Goal: Information Seeking & Learning: Learn about a topic

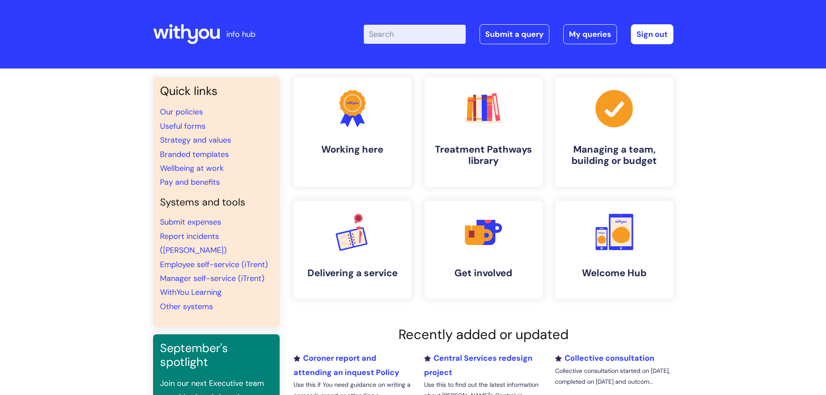
click at [394, 28] on input "Enter your search term here..." at bounding box center [415, 34] width 102 height 19
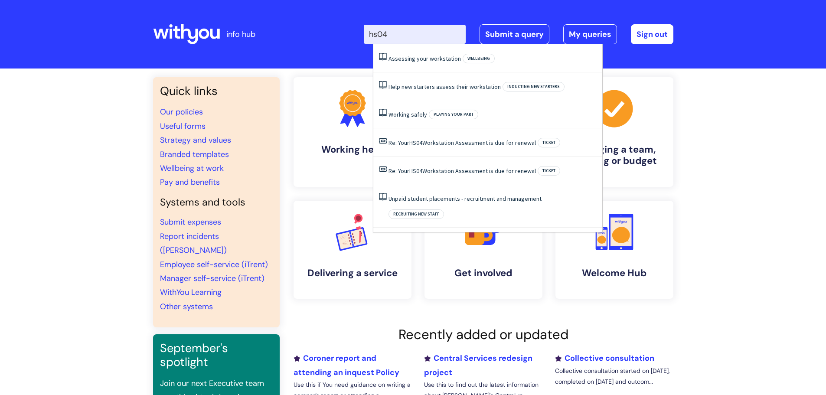
type input "hs04"
click button "Search" at bounding box center [0, 0] width 0 height 0
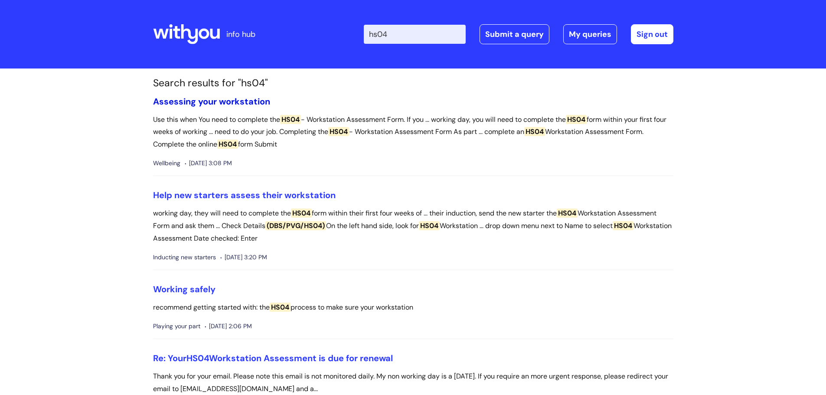
click at [221, 102] on link "Assessing your workstation" at bounding box center [211, 101] width 117 height 11
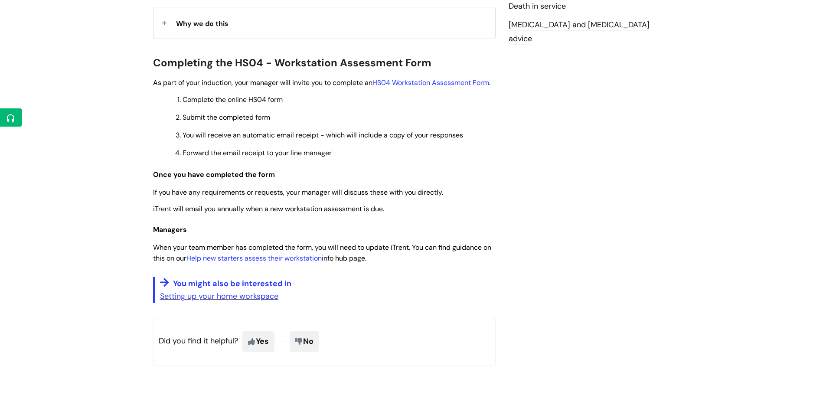
scroll to position [260, 0]
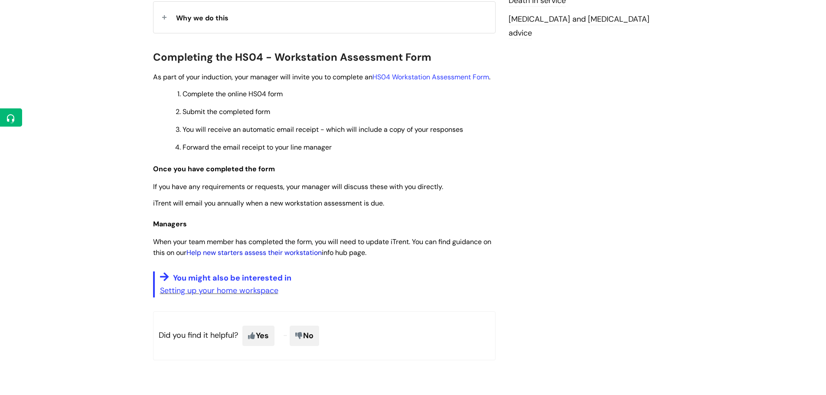
click at [275, 257] on link "Help new starters assess their workstation" at bounding box center [254, 252] width 135 height 9
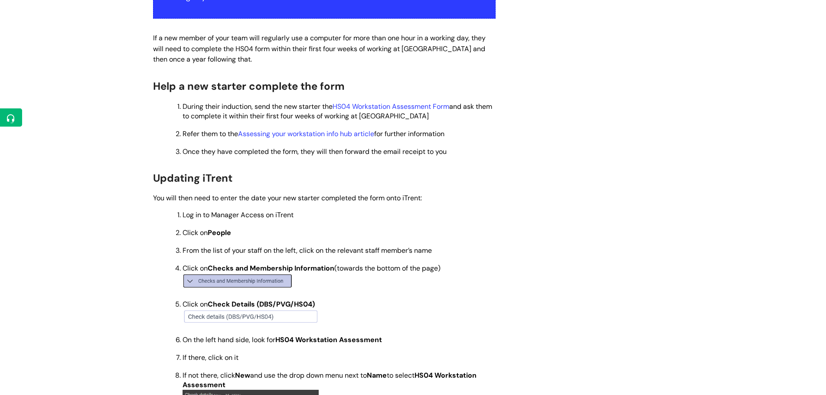
scroll to position [174, 0]
